Goal: Task Accomplishment & Management: Manage account settings

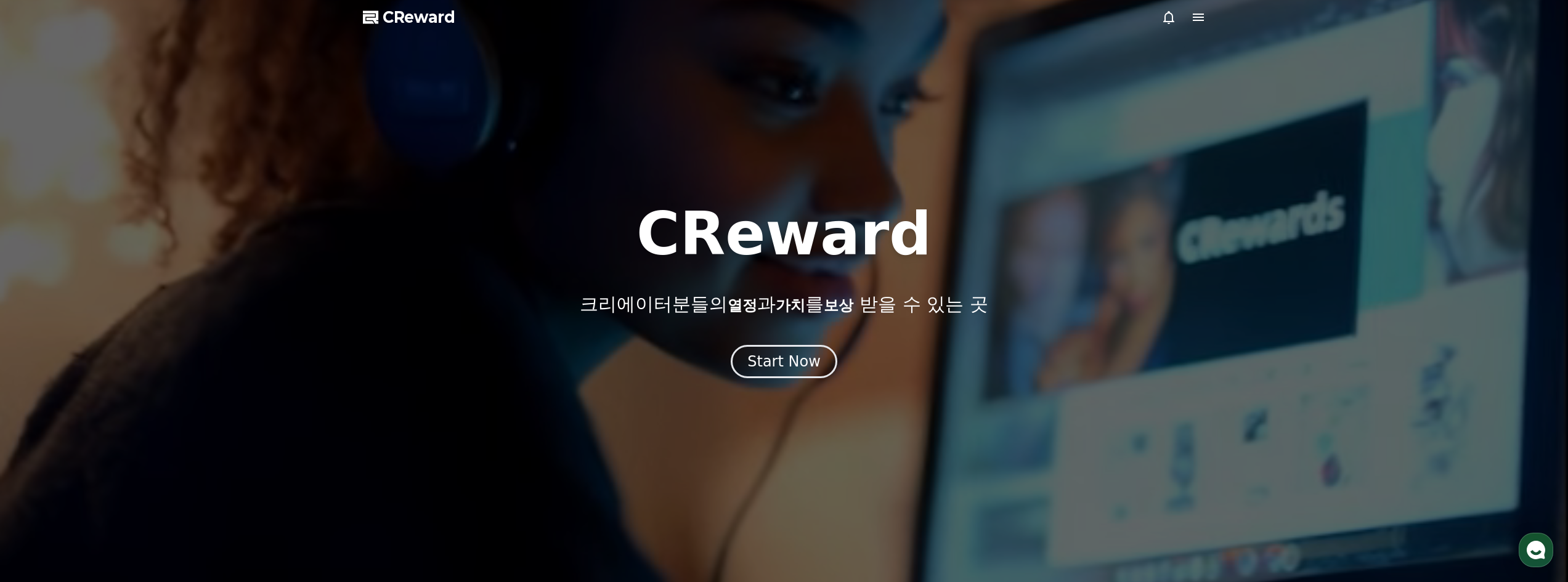
click at [798, 344] on div "CReward 크리에이터분들의 열정 과 가치 를 보상 받을 수 있는 곳 Start Now" at bounding box center [784, 291] width 1568 height 174
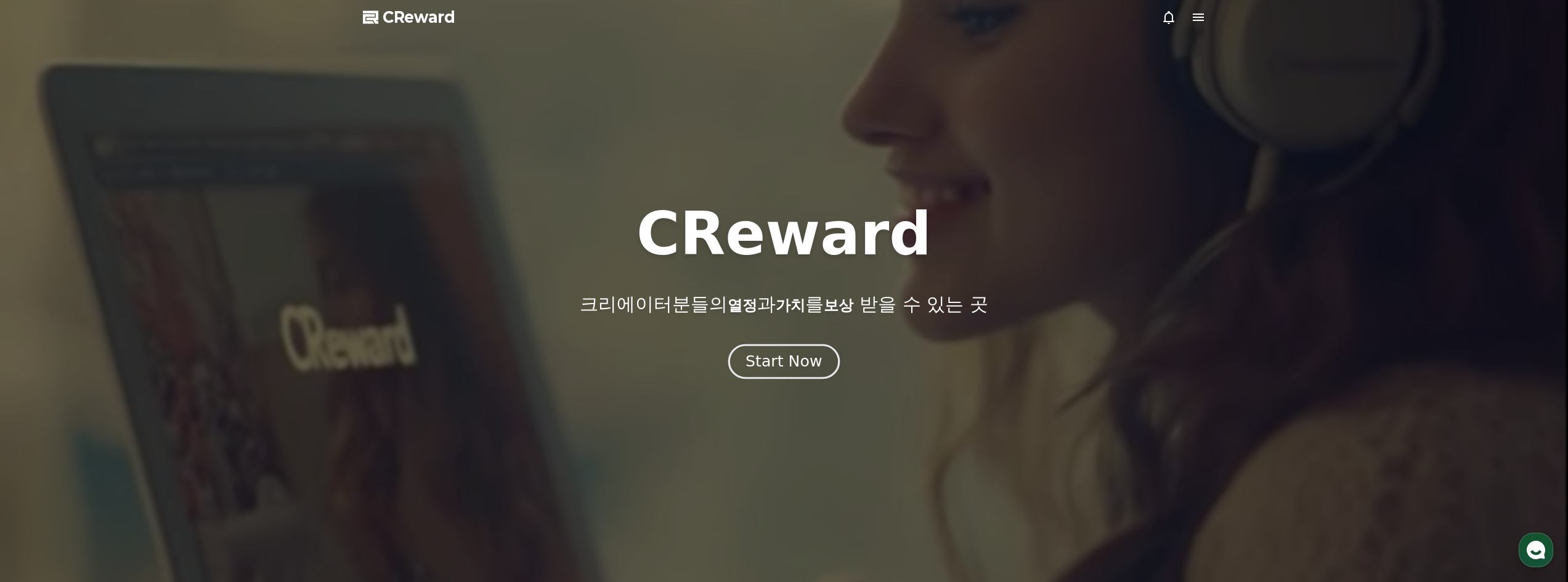
click at [791, 359] on div "Start Now" at bounding box center [783, 361] width 77 height 21
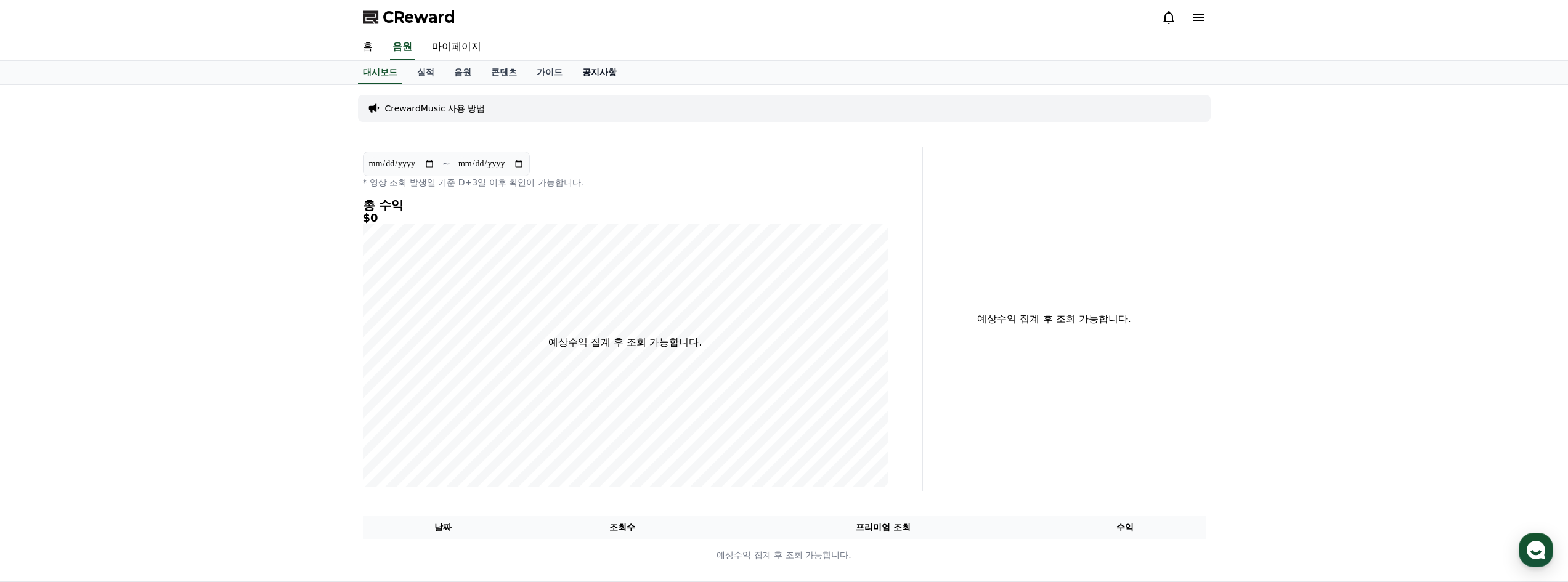
click at [596, 71] on link "공지사항" at bounding box center [600, 73] width 54 height 23
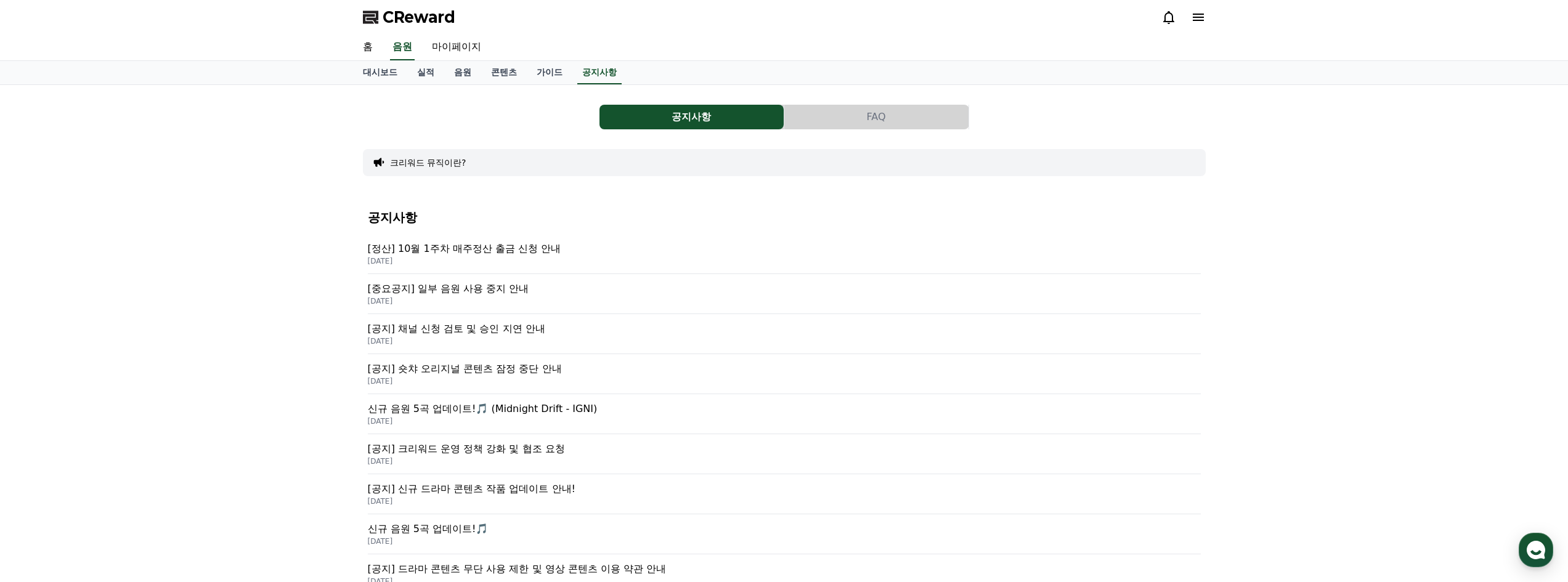
click at [403, 12] on span "CReward" at bounding box center [419, 18] width 73 height 20
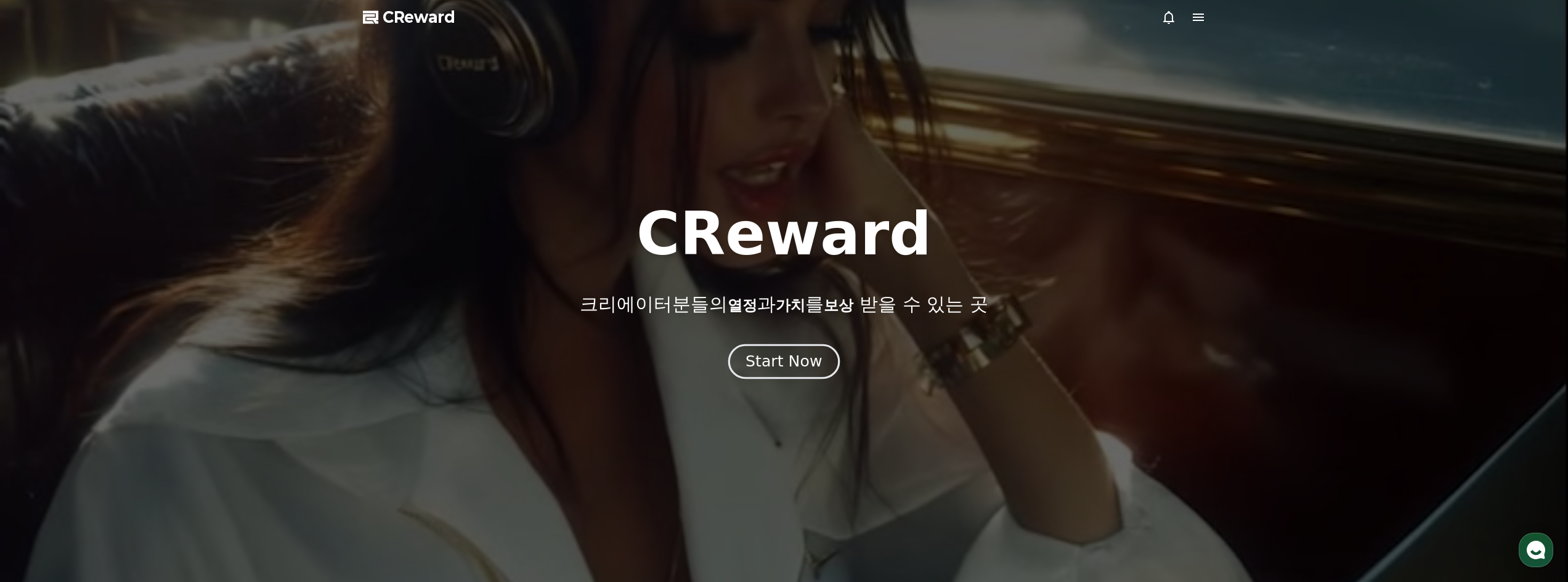
click at [813, 359] on div "Start Now" at bounding box center [783, 361] width 77 height 21
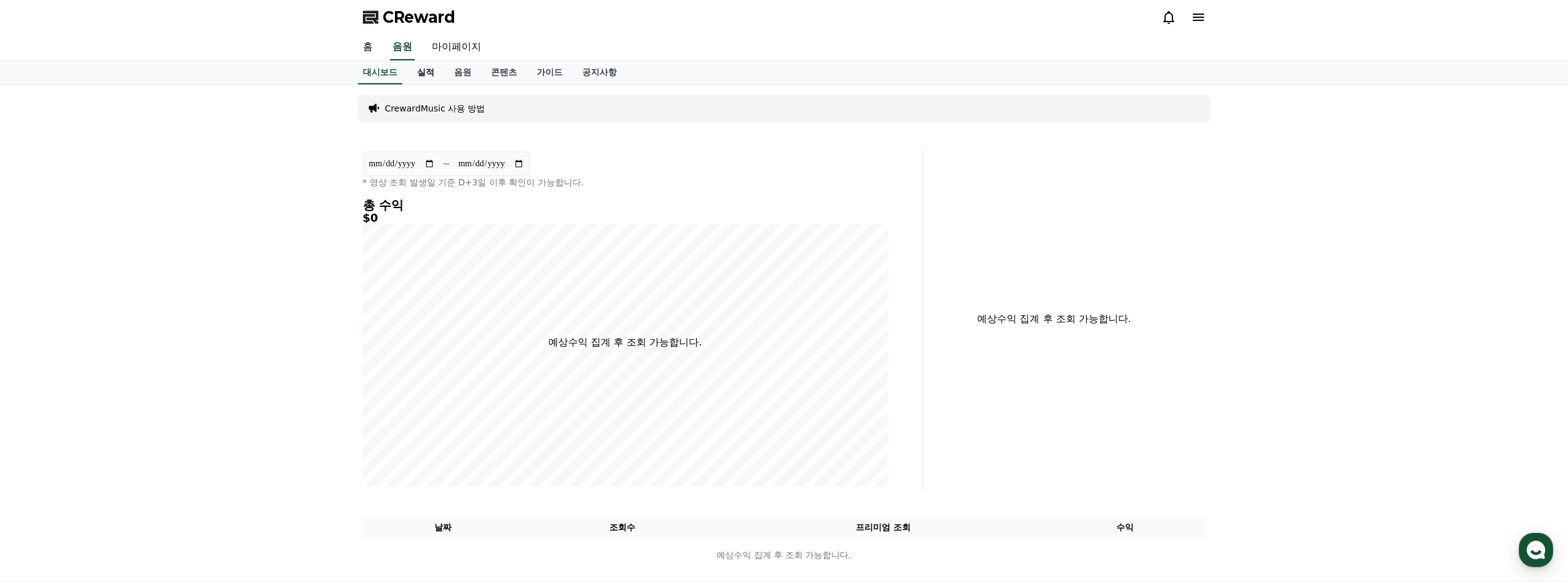
click at [443, 76] on link "실적" at bounding box center [426, 73] width 37 height 23
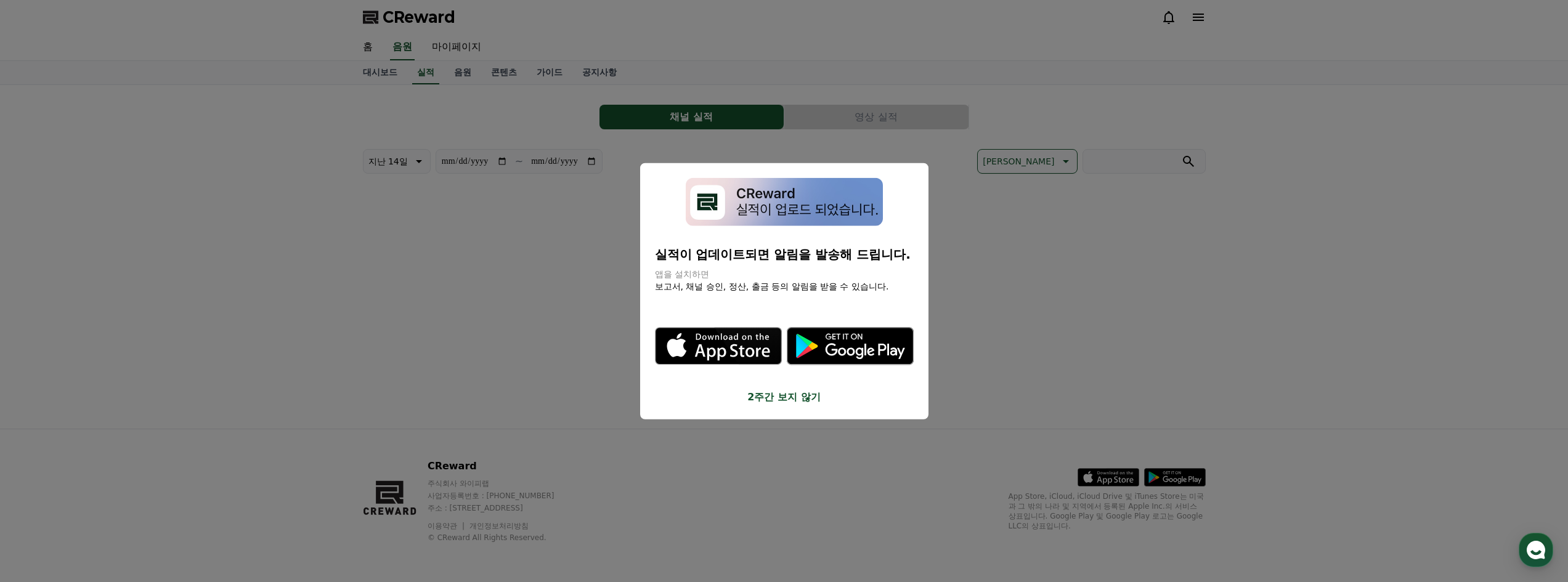
click at [466, 71] on button "close modal" at bounding box center [784, 291] width 1568 height 582
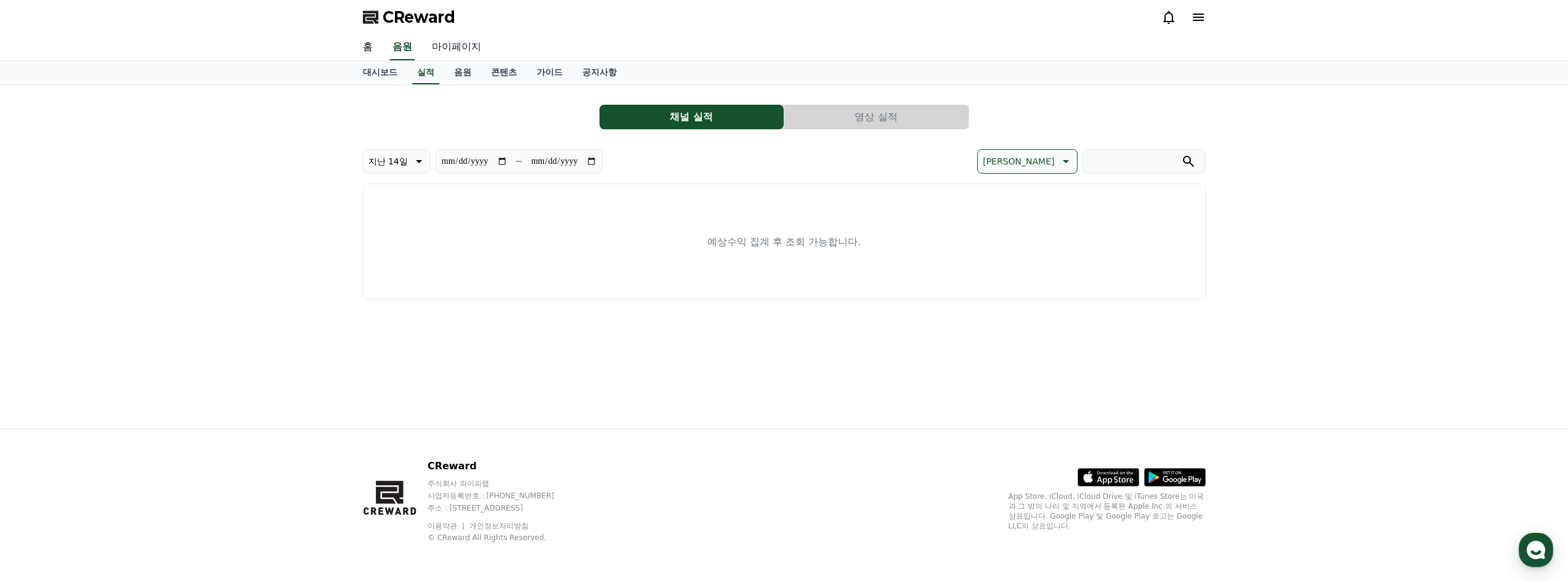
click at [460, 39] on link "마이페이지" at bounding box center [456, 47] width 69 height 26
select select "**********"
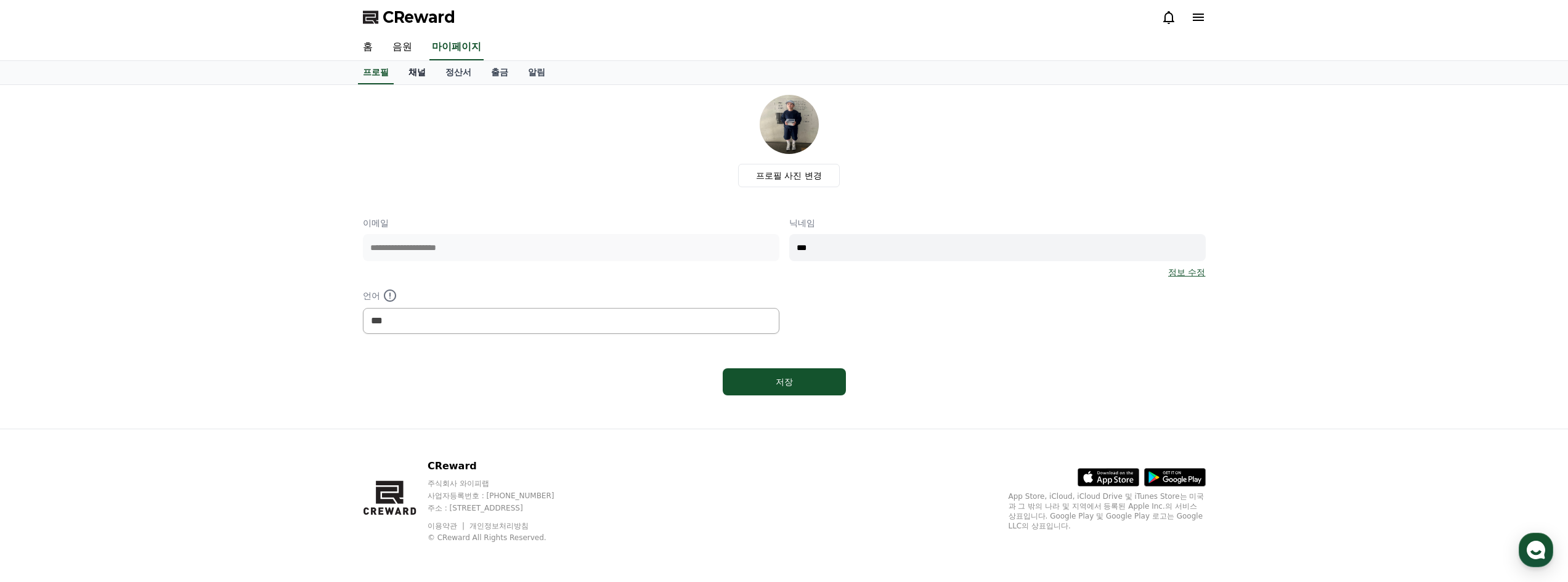
click at [426, 72] on link "채널" at bounding box center [417, 73] width 37 height 23
